Goal: Information Seeking & Learning: Find specific page/section

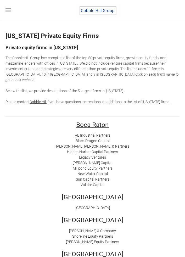
click at [83, 144] on link "[PERSON_NAME] [PERSON_NAME] & Partners" at bounding box center [92, 146] width 73 height 4
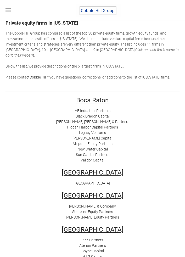
scroll to position [34, 0]
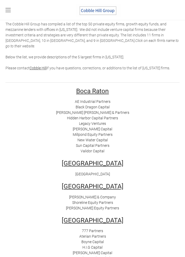
click at [99, 138] on link "New Water Capital" at bounding box center [92, 140] width 30 height 4
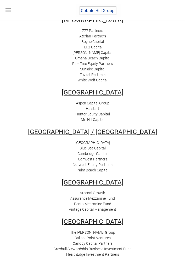
scroll to position [81, 0]
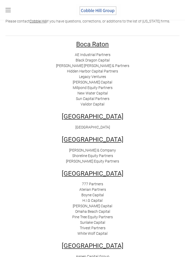
click at [96, 12] on img at bounding box center [98, 10] width 44 height 13
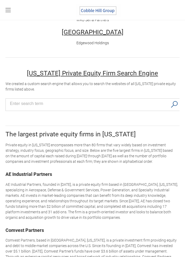
scroll to position [410, 0]
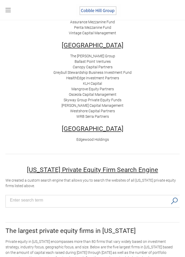
click at [79, 109] on link "Westshore Capital Partners" at bounding box center [92, 111] width 45 height 4
click at [95, 137] on link "Edgewood Holdings" at bounding box center [92, 139] width 32 height 4
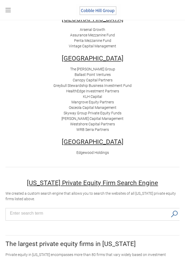
click at [86, 44] on link "Vintage Capital Management" at bounding box center [92, 46] width 47 height 4
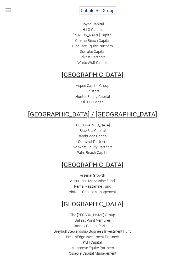
scroll to position [218, 0]
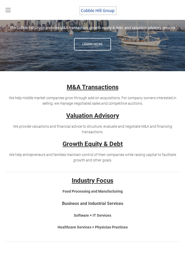
scroll to position [28, 0]
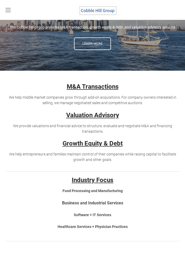
click at [84, 88] on u "M&A Transactions" at bounding box center [93, 86] width 52 height 7
click at [83, 85] on u "M&A Transactions" at bounding box center [93, 86] width 52 height 7
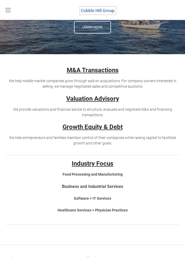
scroll to position [0, 0]
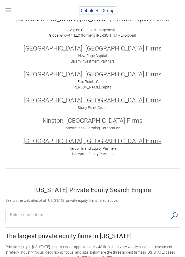
scroll to position [237, 0]
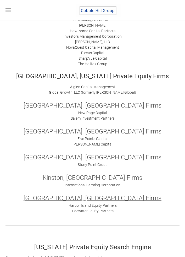
click at [77, 87] on link "Aiglon Capital Management" at bounding box center [92, 87] width 45 height 4
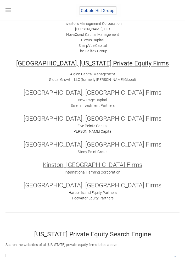
scroll to position [257, 0]
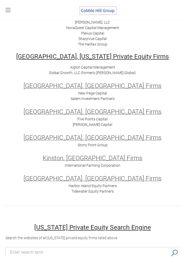
click at [95, 124] on link "Teall Capital" at bounding box center [93, 124] width 40 height 4
click at [87, 166] on link "International Farming Corporation" at bounding box center [93, 165] width 56 height 4
